Goal: Transaction & Acquisition: Purchase product/service

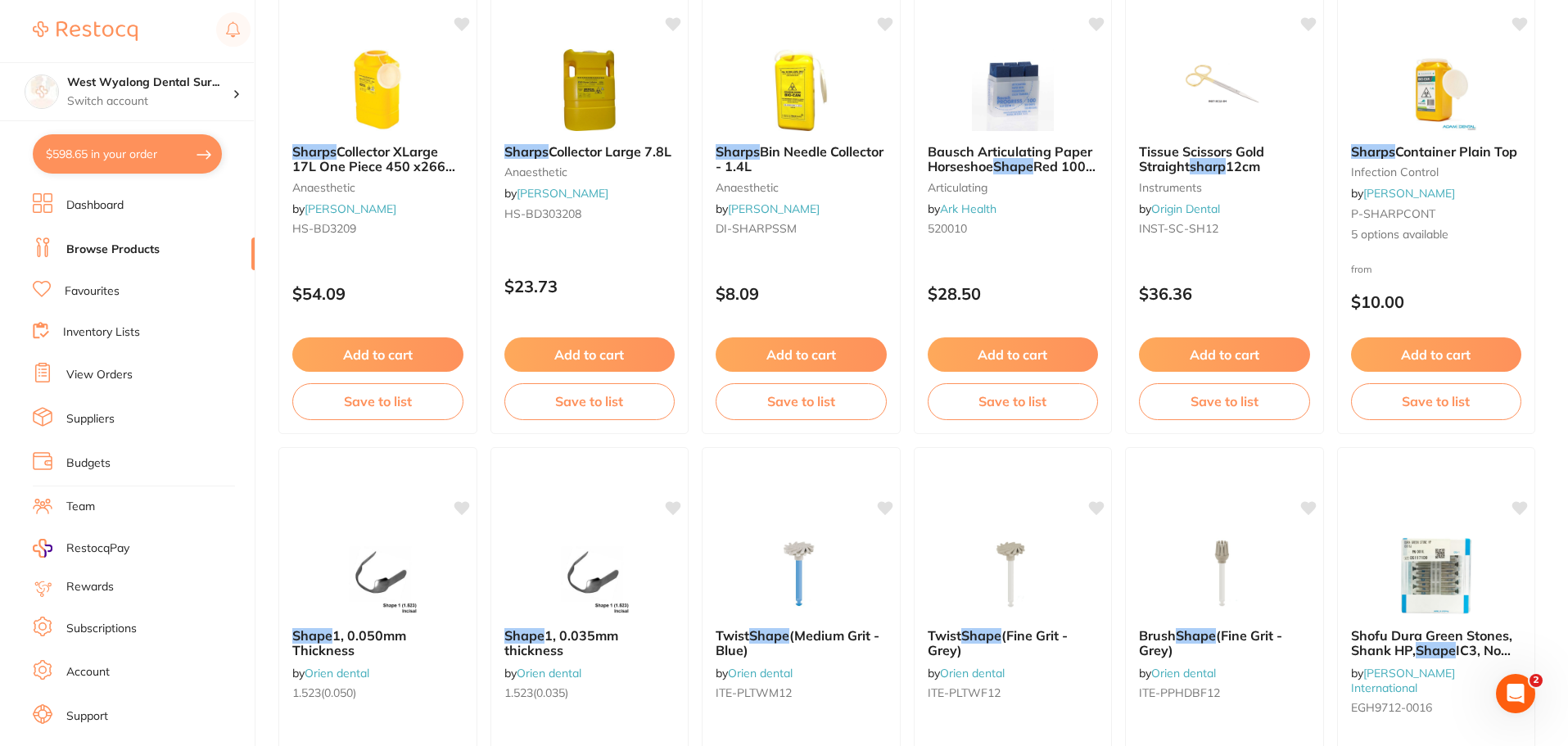
drag, startPoint x: 125, startPoint y: 156, endPoint x: 136, endPoint y: 156, distance: 11.0
click at [125, 156] on button "$598.65 in your order" at bounding box center [126, 153] width 189 height 39
checkbox input "true"
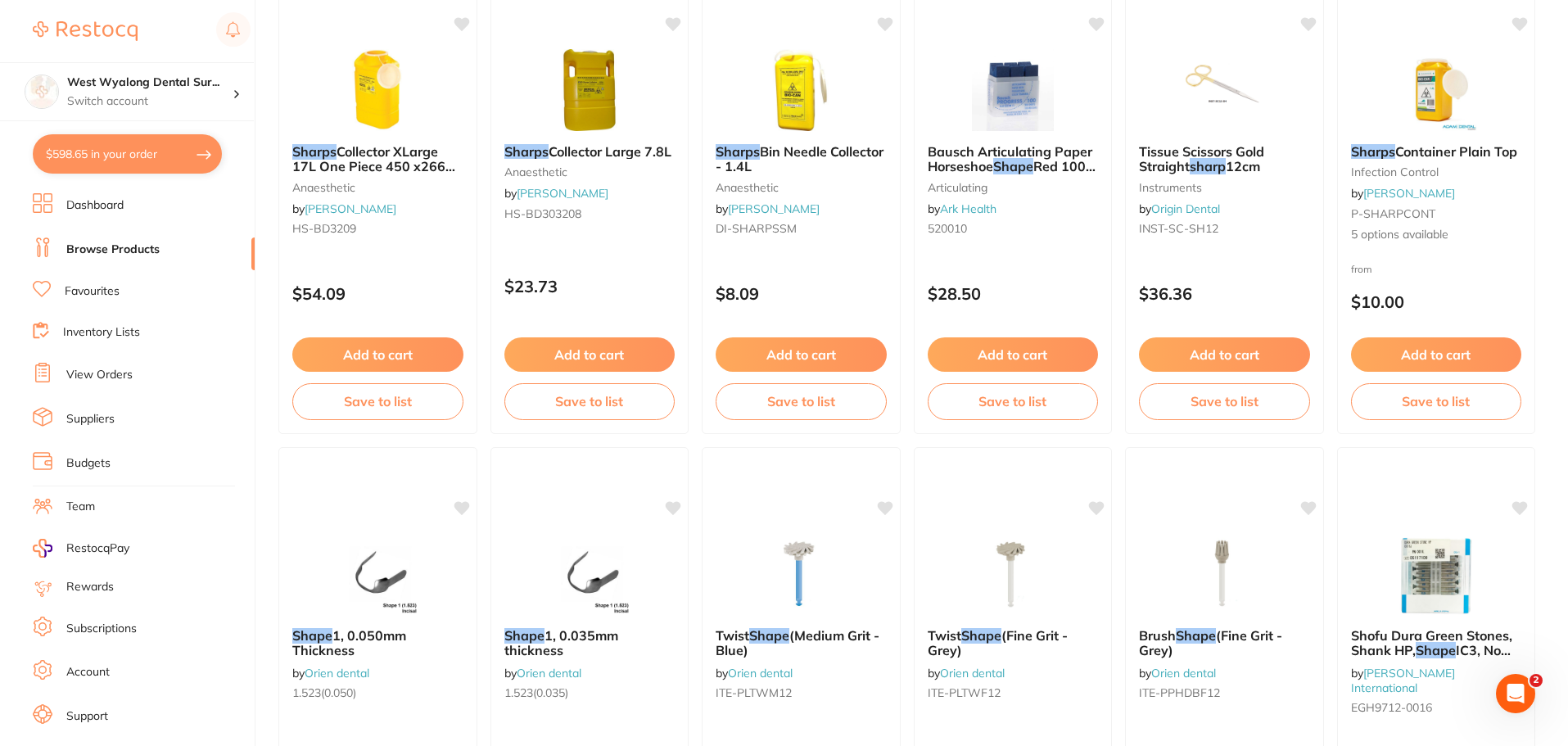
checkbox input "true"
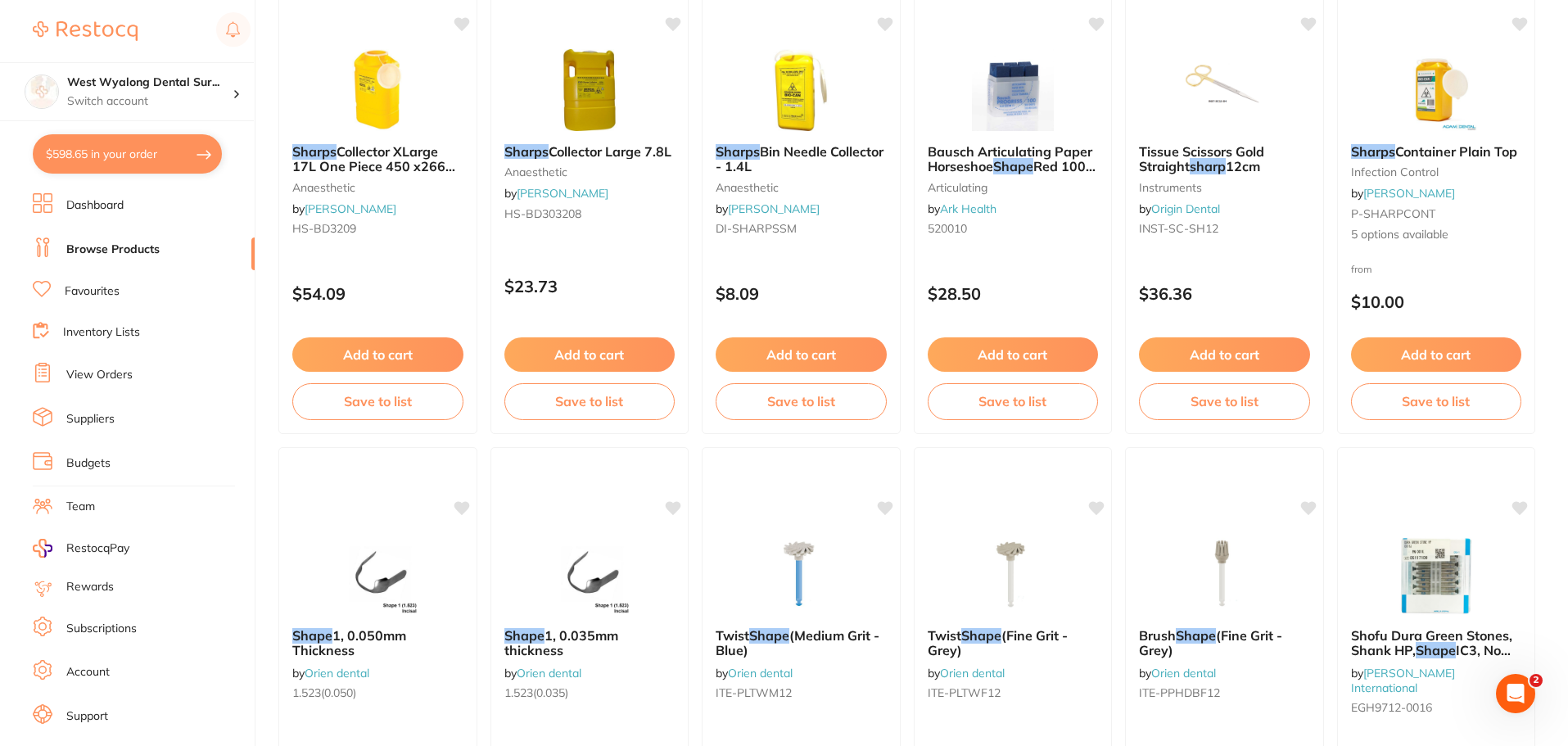
checkbox input "true"
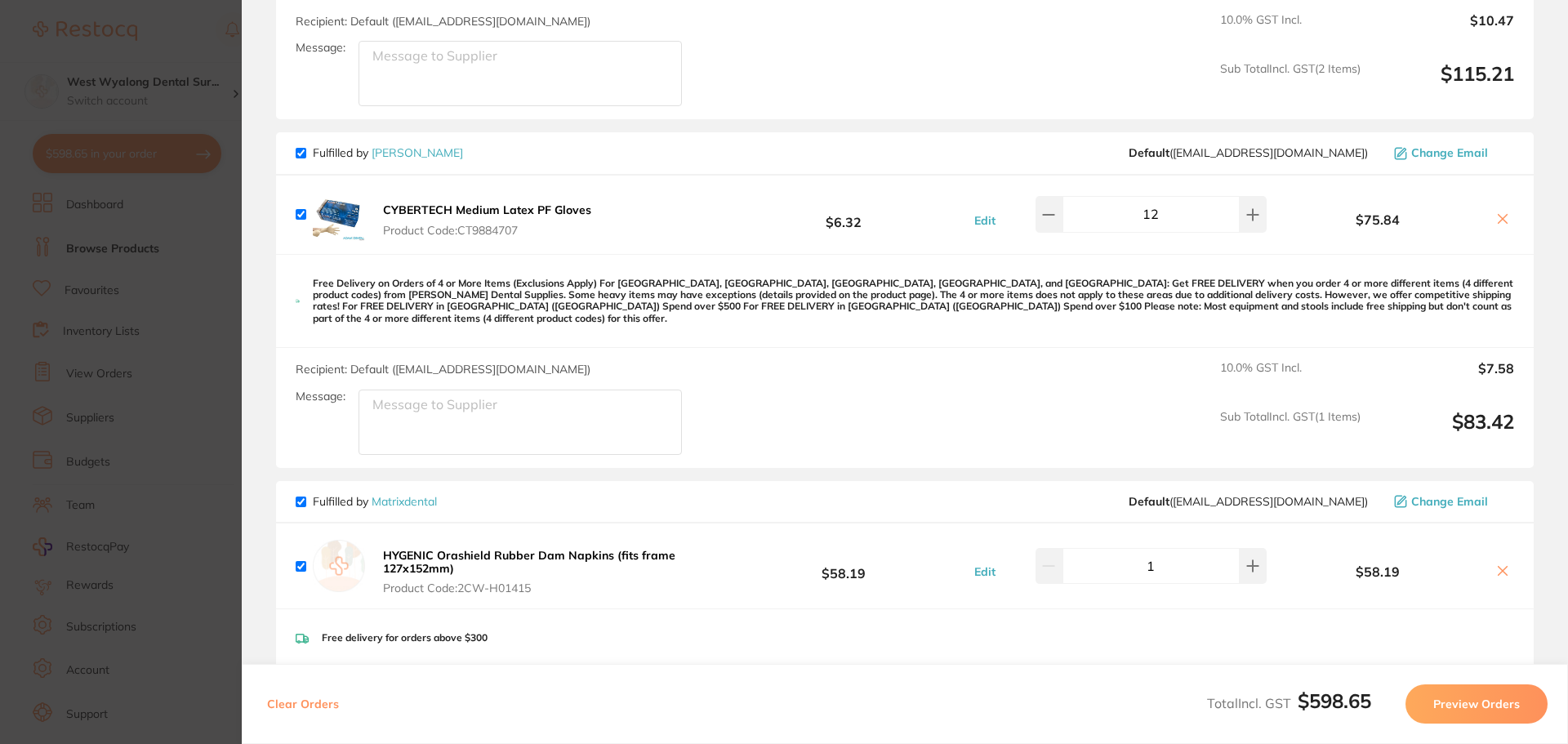
scroll to position [898, 0]
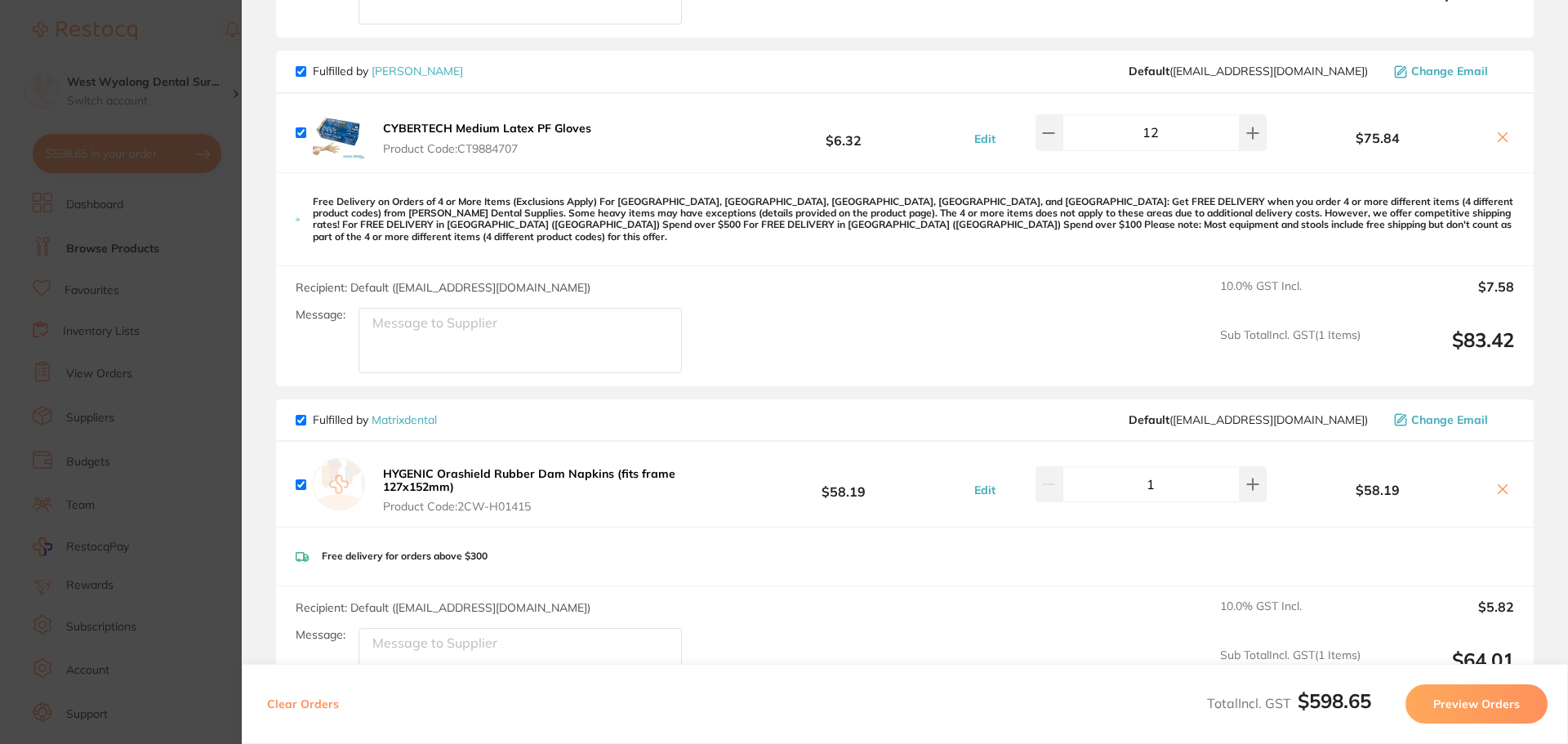
click at [376, 461] on div "HYGENIC Orashield Rubber Dam Napkins (fits frame 127x152mm) Product Code: 2CW-H…" at bounding box center [508, 484] width 426 height 59
click at [405, 466] on b "HYGENIC Orashield Rubber Dam Napkins (fits frame 127x152mm)" at bounding box center [529, 479] width 292 height 28
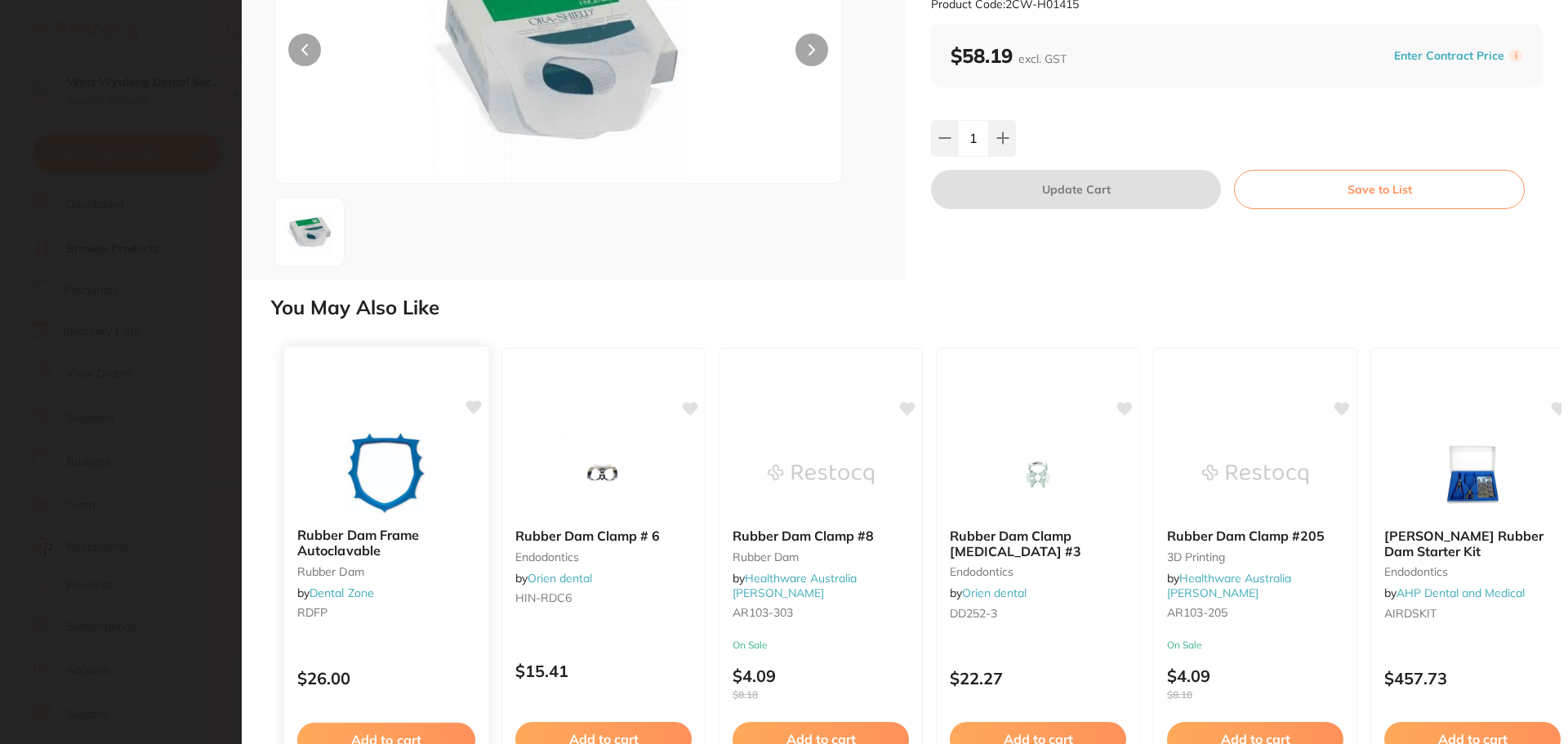
scroll to position [0, 0]
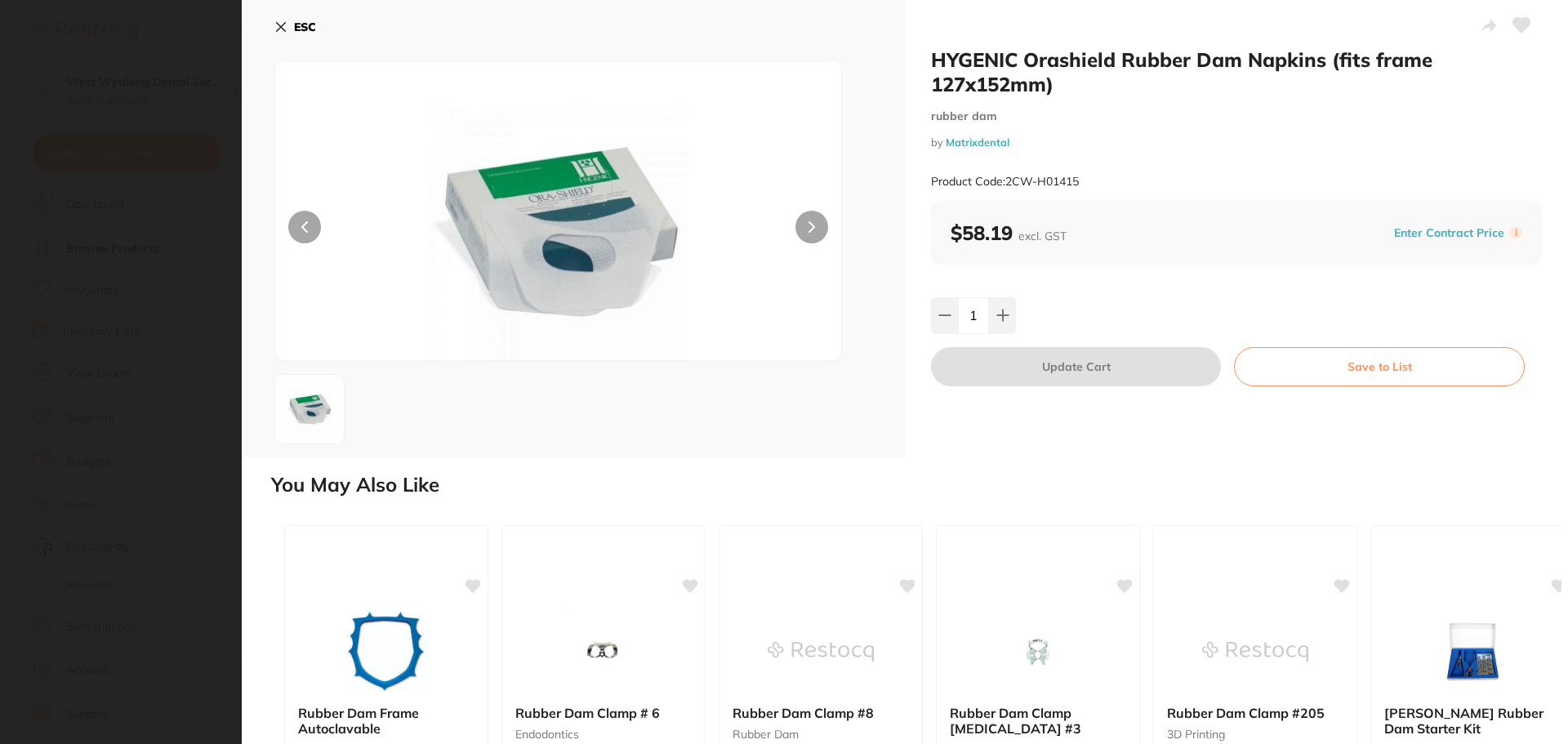
click at [277, 27] on icon at bounding box center [281, 27] width 13 height 13
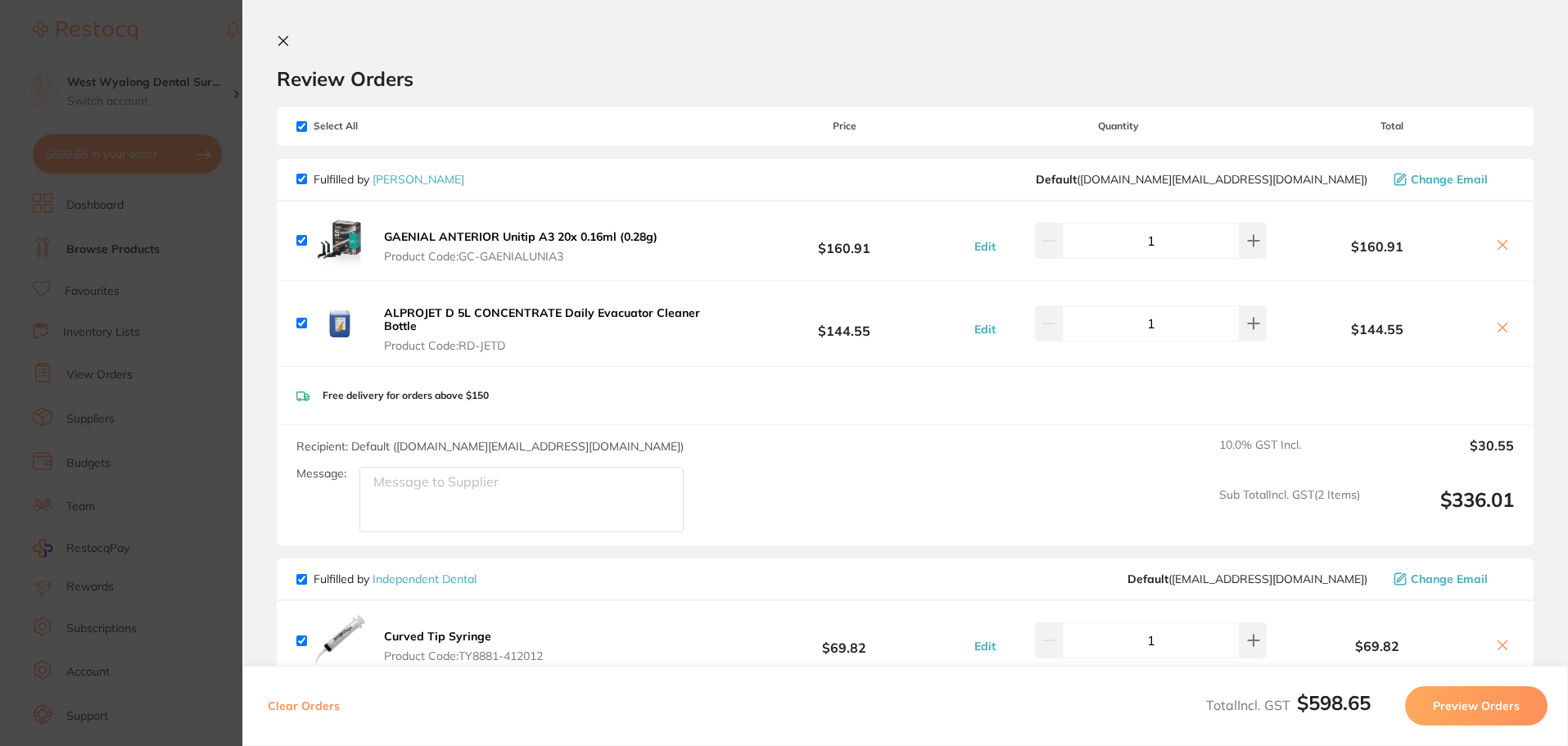
scroll to position [1391, 0]
click at [279, 42] on icon at bounding box center [284, 41] width 13 height 13
